Goal: Book appointment/travel/reservation

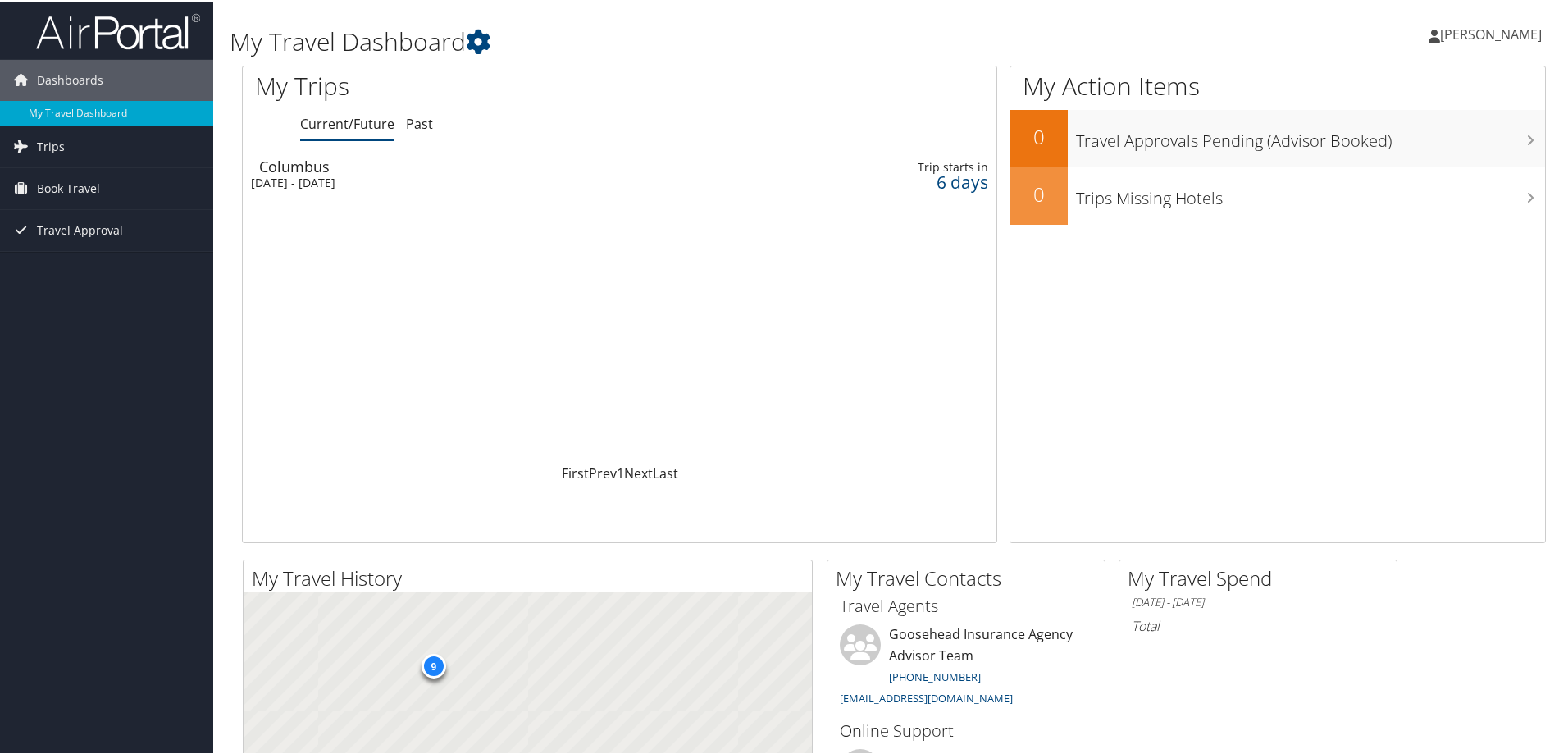
click at [76, 188] on span "Book Travel" at bounding box center [68, 187] width 63 height 41
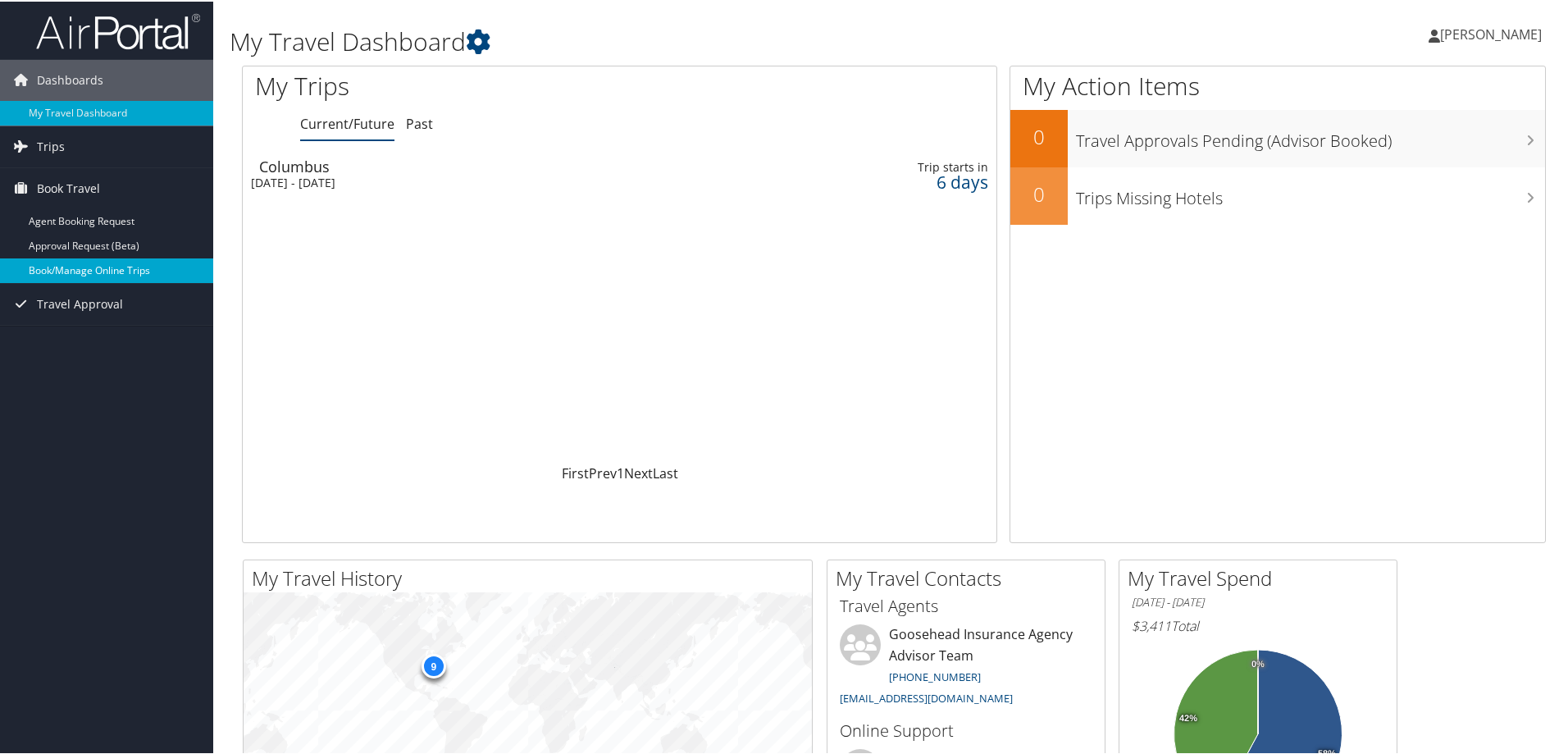
click at [92, 265] on link "Book/Manage Online Trips" at bounding box center [106, 269] width 213 height 25
